Goal: Information Seeking & Learning: Learn about a topic

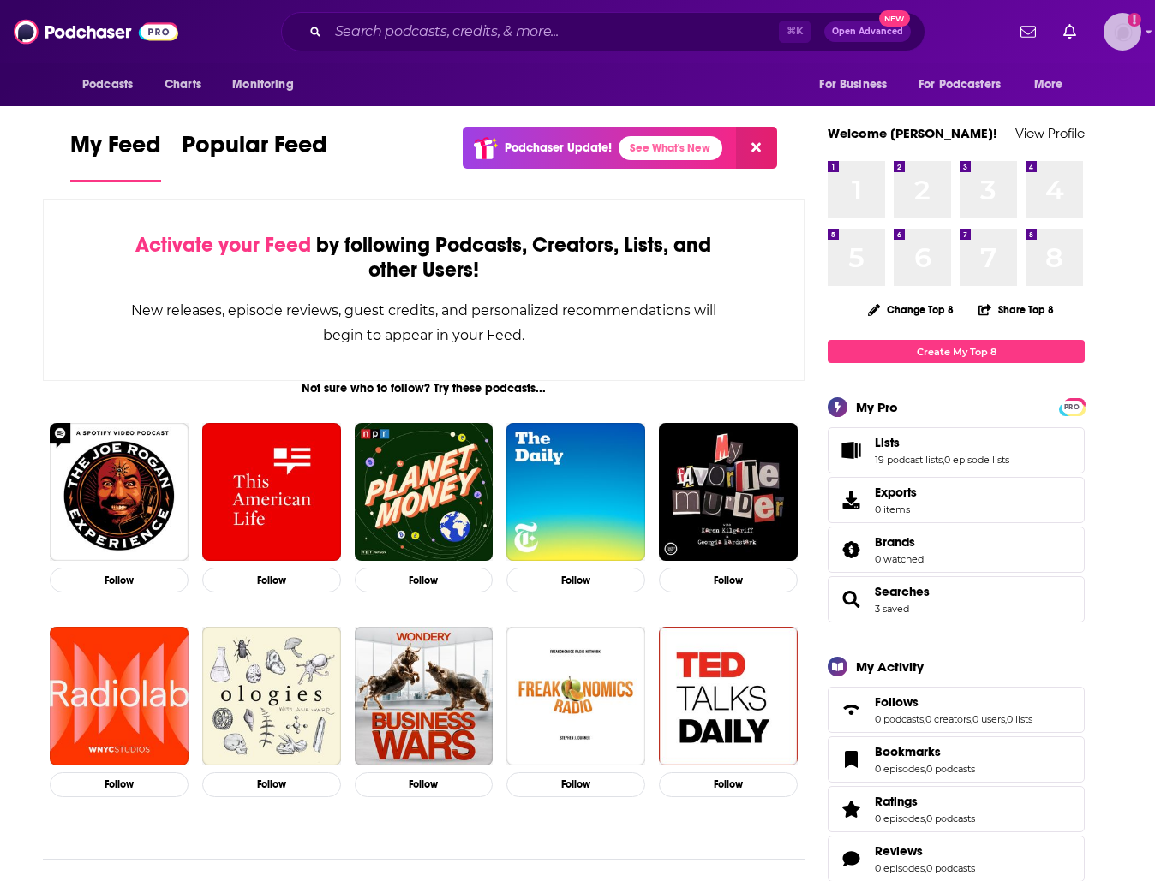
click at [1129, 38] on img "Logged in as traviswinkler" at bounding box center [1122, 32] width 38 height 38
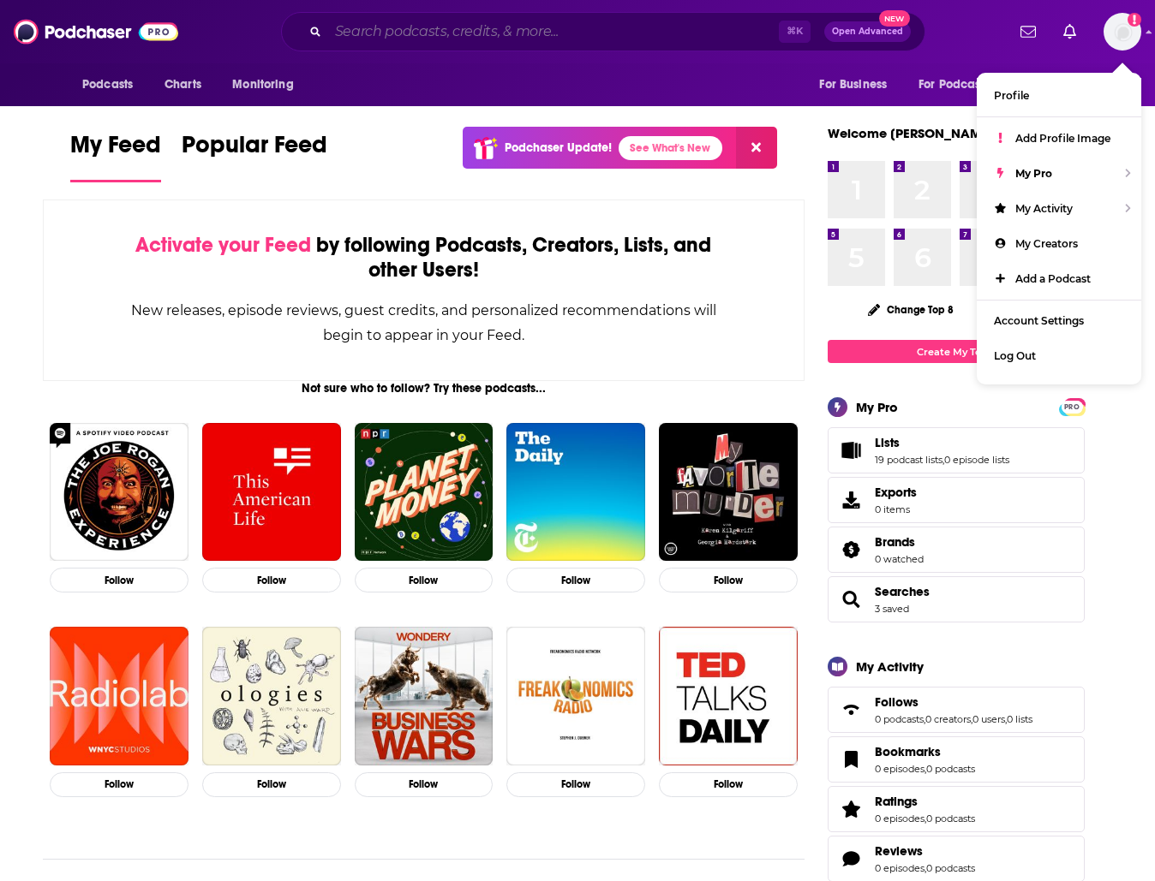
click at [677, 44] on input "Search podcasts, credits, & more..." at bounding box center [553, 31] width 451 height 27
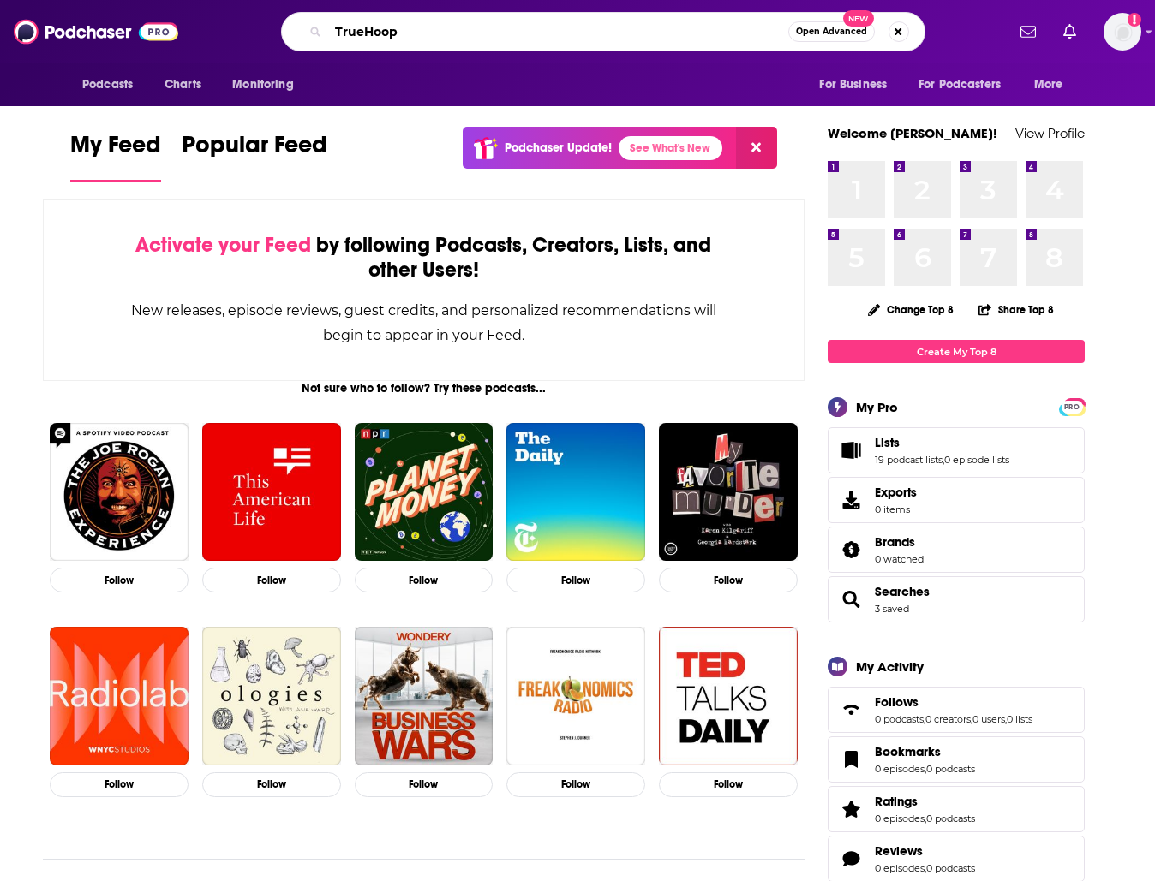
type input "TrueHoop"
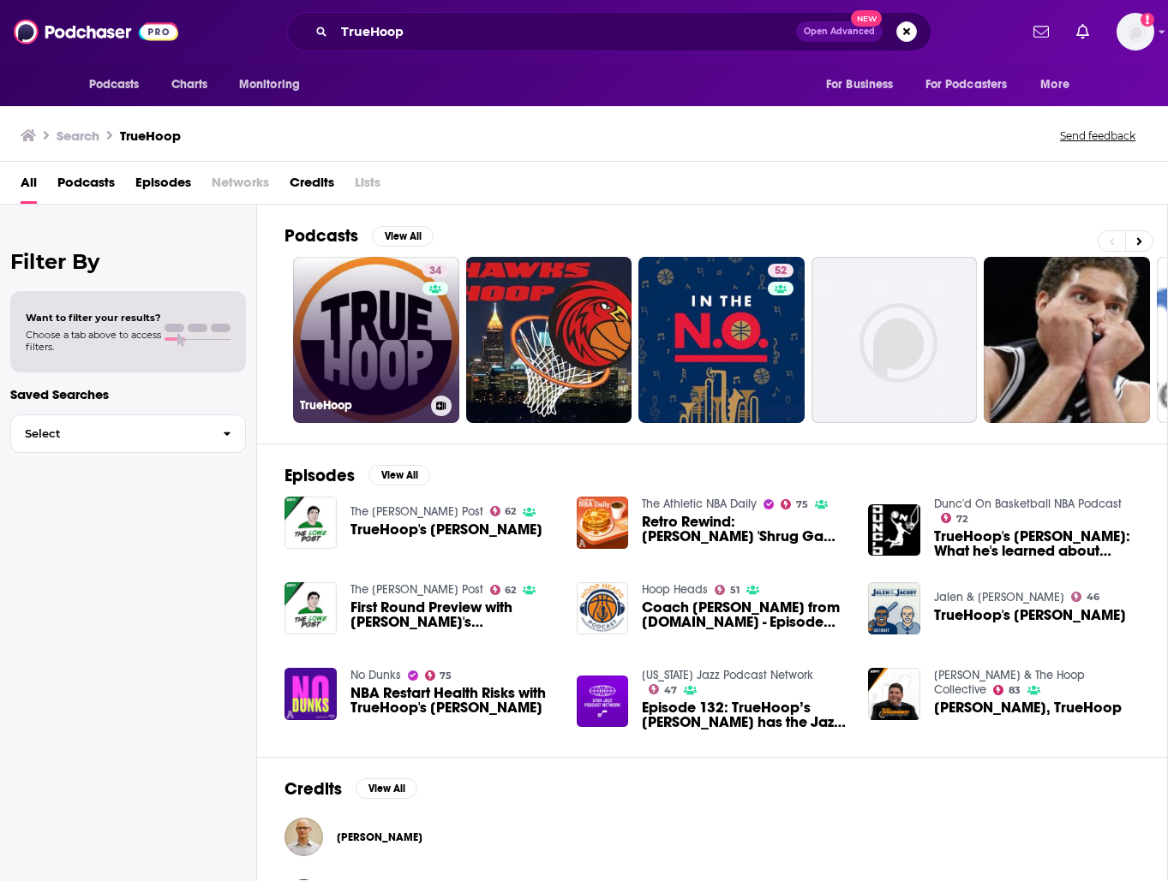
click at [358, 377] on link "34 TrueHoop" at bounding box center [376, 340] width 166 height 166
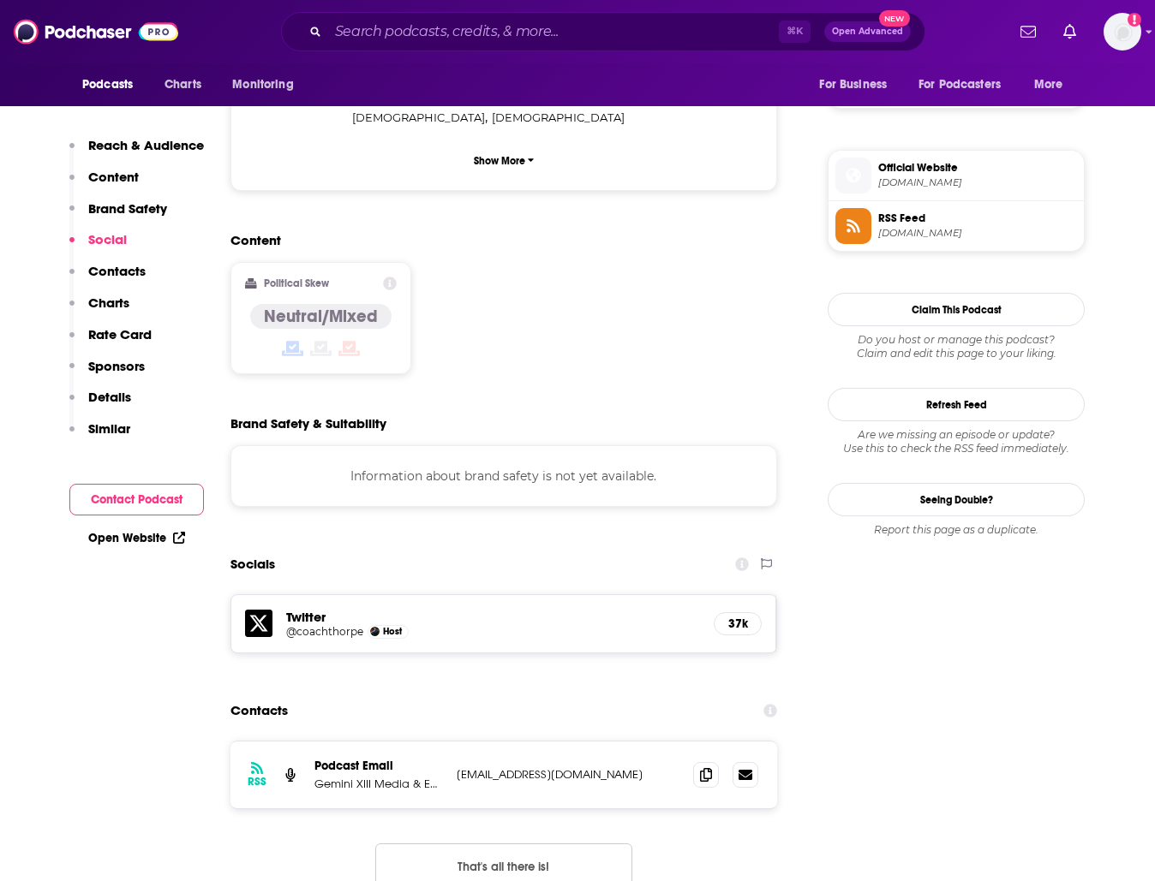
scroll to position [1216, 0]
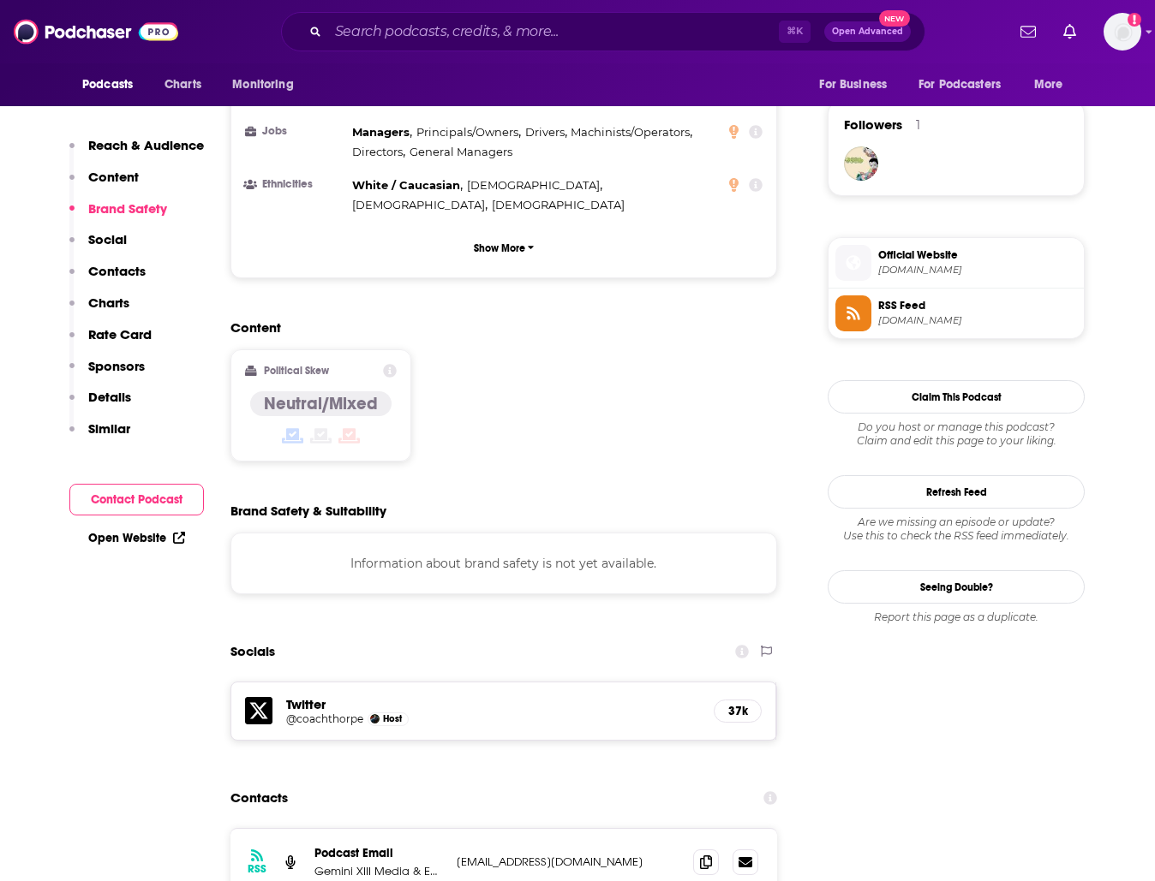
click at [302, 696] on h5 "Twitter" at bounding box center [493, 704] width 414 height 16
click at [305, 713] on h5 "@coachthorpe" at bounding box center [324, 719] width 77 height 13
